Goal: Information Seeking & Learning: Learn about a topic

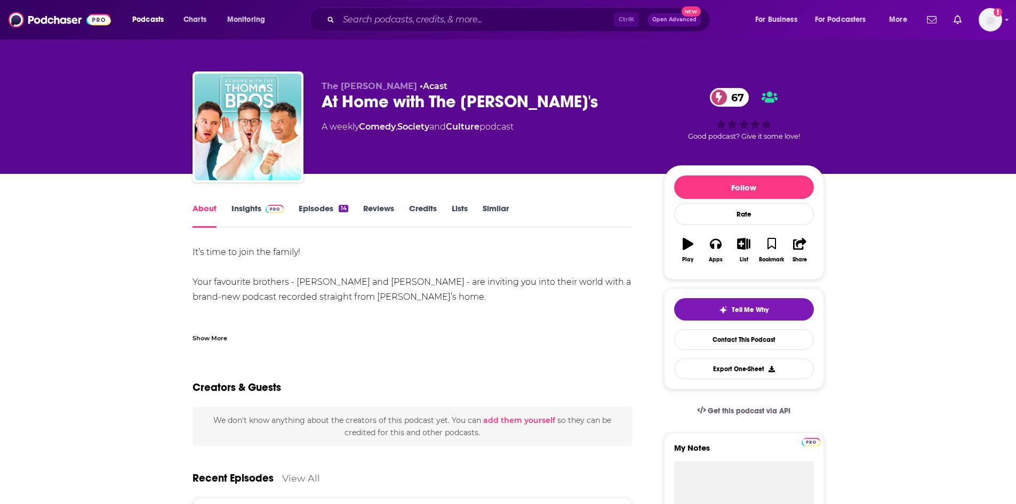
click at [241, 210] on link "Insights" at bounding box center [258, 215] width 53 height 25
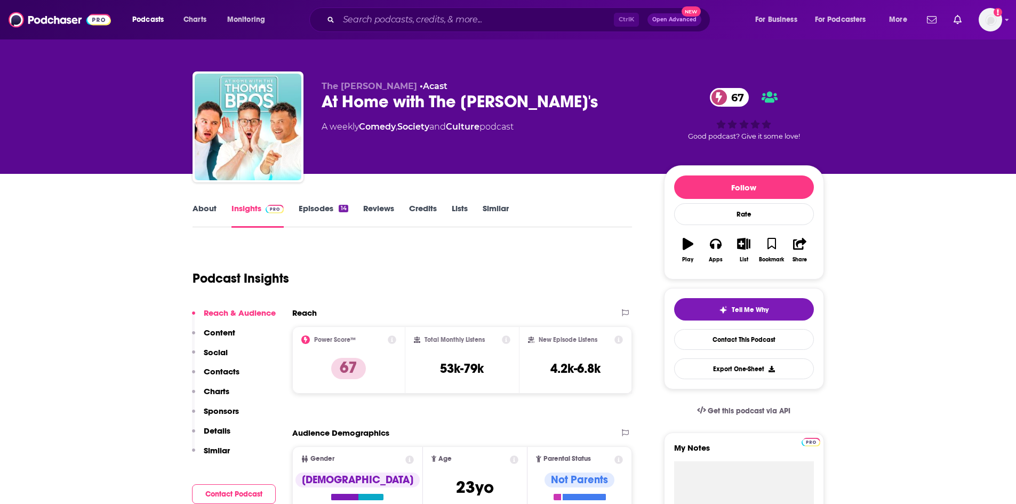
click at [210, 208] on link "About" at bounding box center [205, 215] width 24 height 25
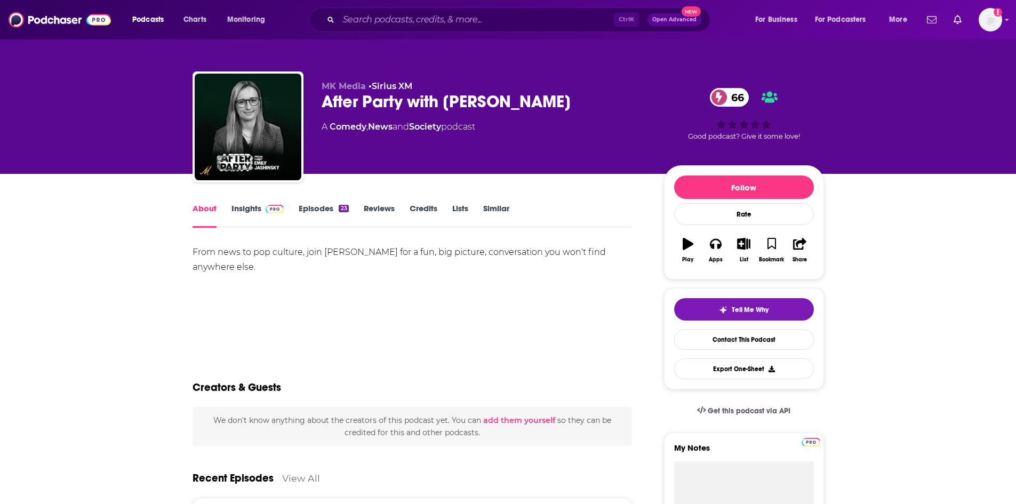
click at [315, 211] on link "Episodes 23" at bounding box center [324, 215] width 50 height 25
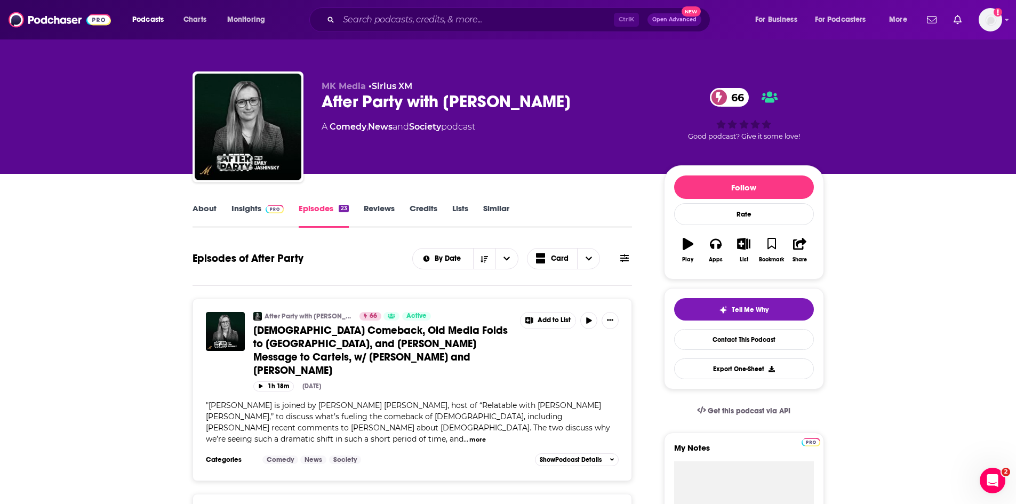
click at [208, 211] on link "About" at bounding box center [205, 215] width 24 height 25
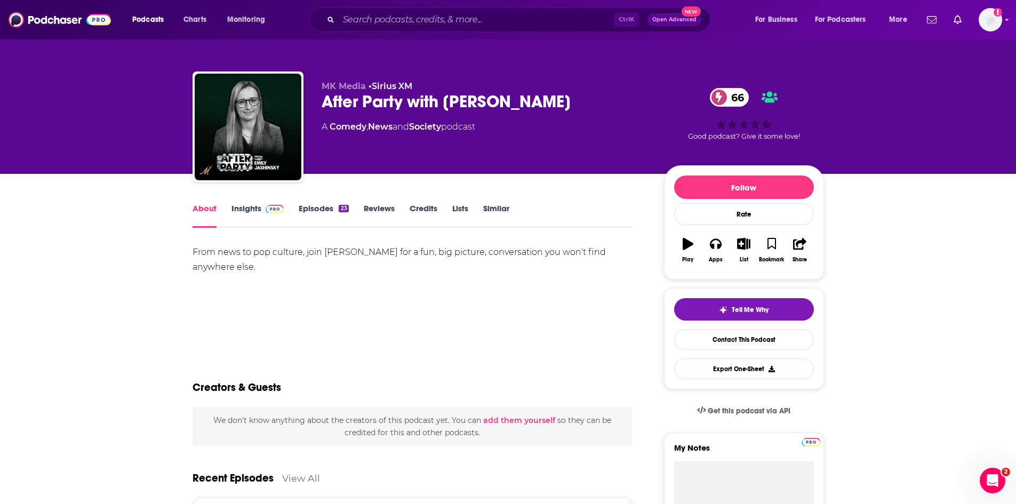
click at [249, 210] on link "Insights" at bounding box center [258, 215] width 53 height 25
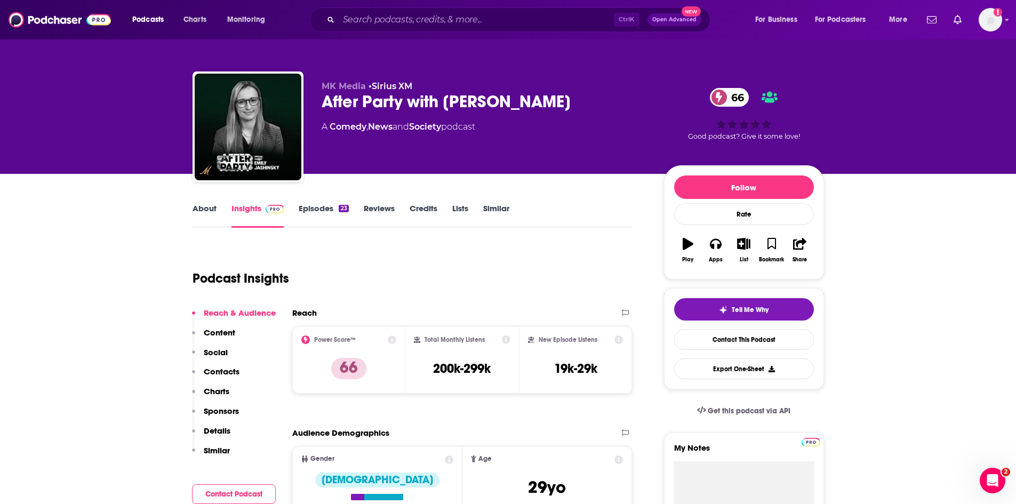
click at [660, 77] on div "MK Media • Sirius XM After Party with Emily Jashinsky 66 A Comedy , News and So…" at bounding box center [509, 128] width 632 height 115
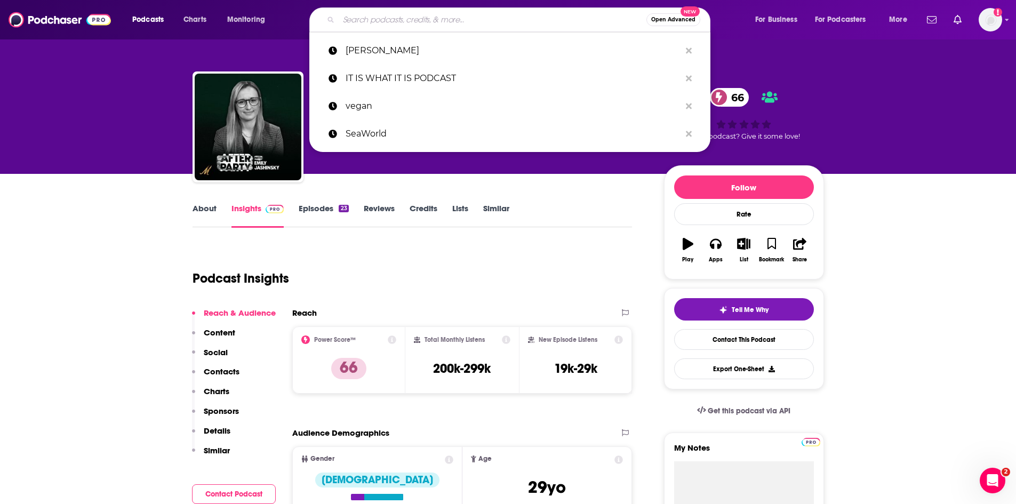
click at [478, 20] on input "Search podcasts, credits, & more..." at bounding box center [493, 19] width 308 height 17
